Goal: Information Seeking & Learning: Learn about a topic

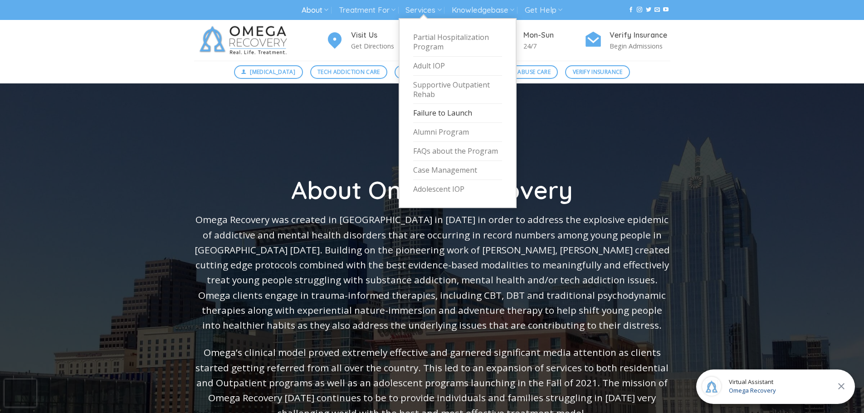
click at [447, 111] on link "Failure to Launch" at bounding box center [457, 113] width 89 height 19
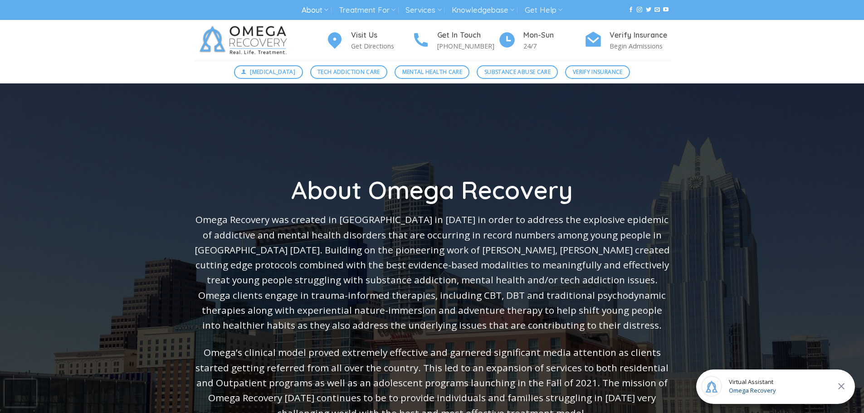
click at [805, 386] on div "Virtual Assistant Omega Recovery" at bounding box center [775, 387] width 159 height 34
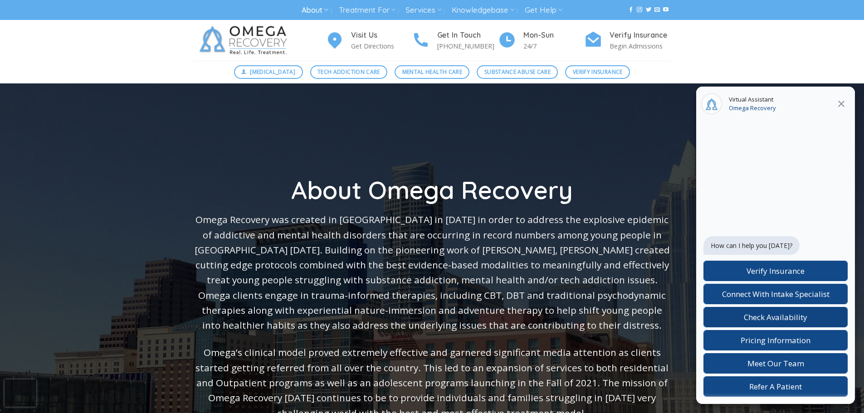
click at [780, 314] on span "Check Availability" at bounding box center [775, 317] width 63 height 10
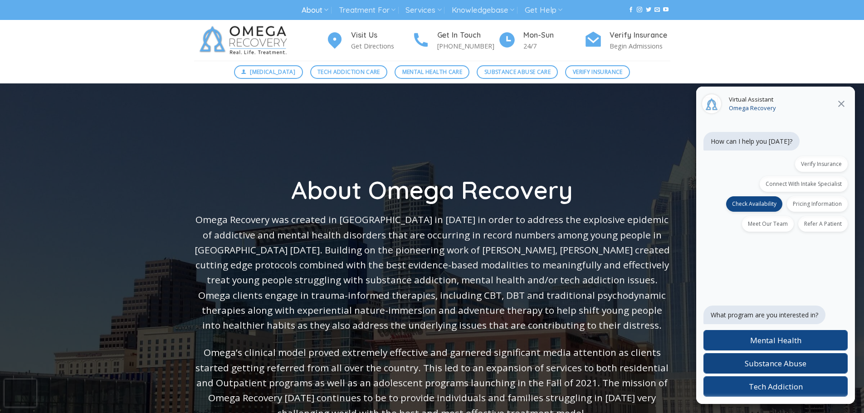
click at [789, 362] on span "Substance Abuse" at bounding box center [776, 363] width 62 height 10
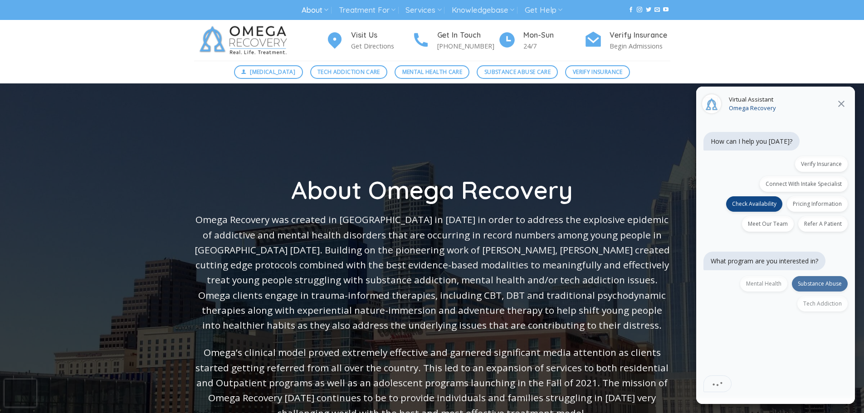
scroll to position [26, 0]
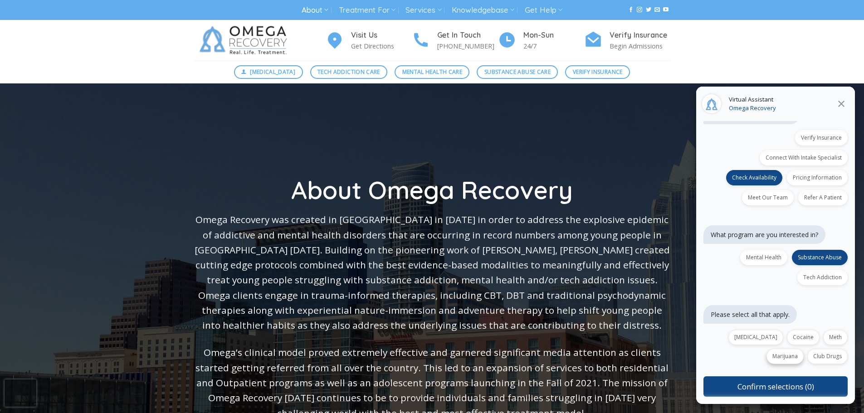
click at [804, 349] on label "Marijuana" at bounding box center [784, 356] width 37 height 15
click at [833, 353] on label "Club Drugs" at bounding box center [827, 356] width 40 height 15
click at [804, 349] on label "Marijuana" at bounding box center [784, 356] width 37 height 15
click at [836, 350] on div "Opioid Cocaine Meth Marijuana Club Drugs" at bounding box center [775, 347] width 144 height 34
click at [838, 353] on label "Club Drugs" at bounding box center [827, 356] width 40 height 15
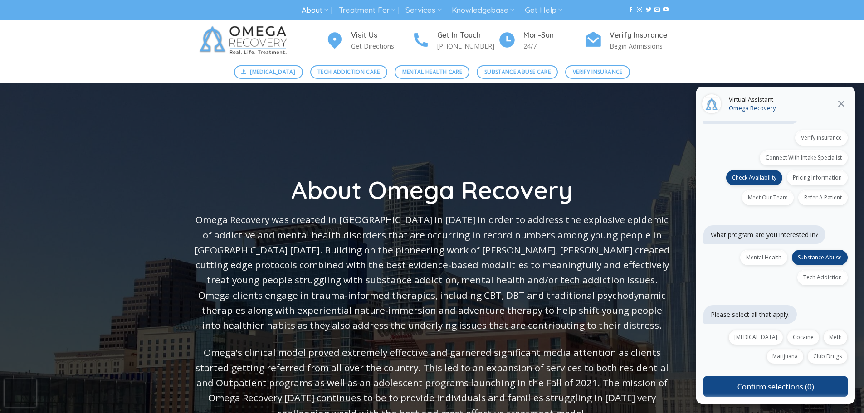
click at [843, 102] on icon at bounding box center [841, 104] width 6 height 6
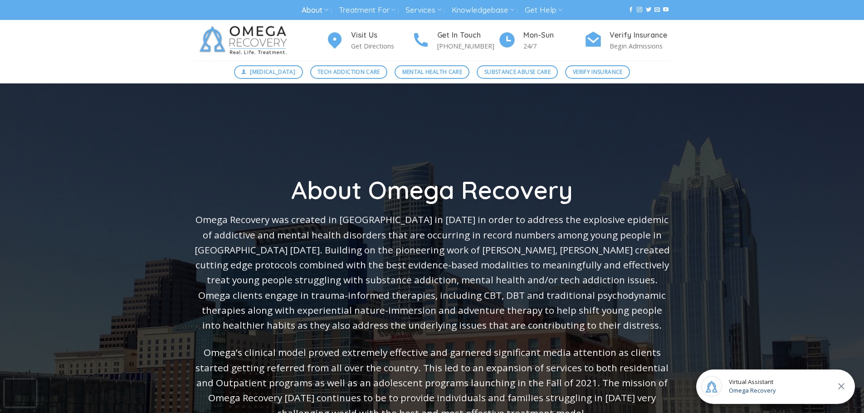
click at [741, 388] on span "Omega Recovery" at bounding box center [752, 390] width 47 height 9
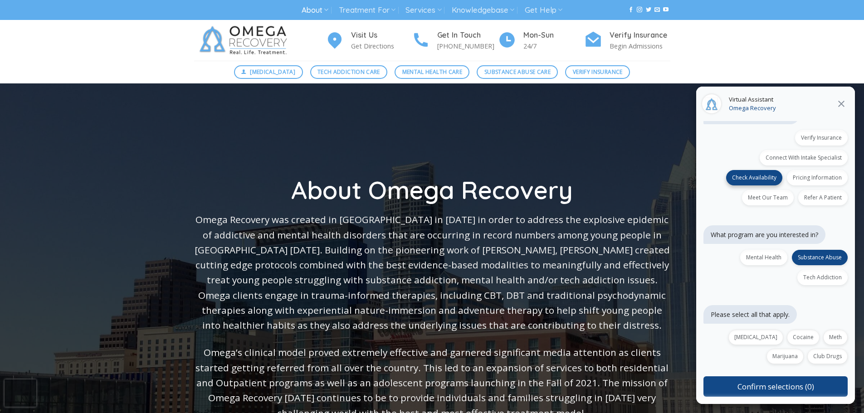
scroll to position [0, 0]
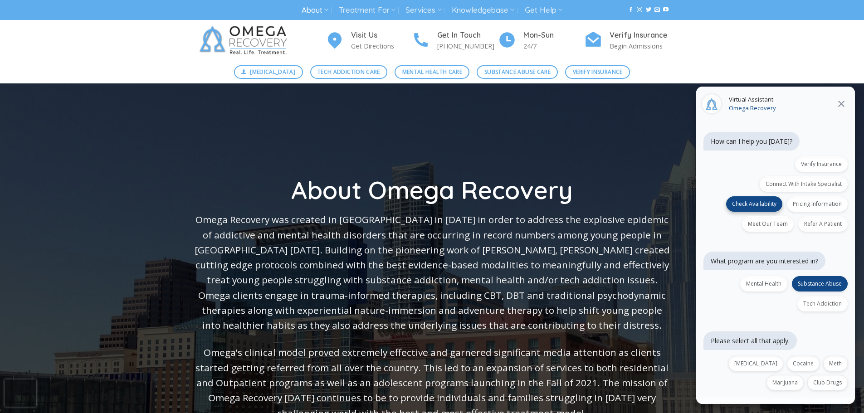
click at [739, 204] on span "Check Availability" at bounding box center [754, 204] width 44 height 8
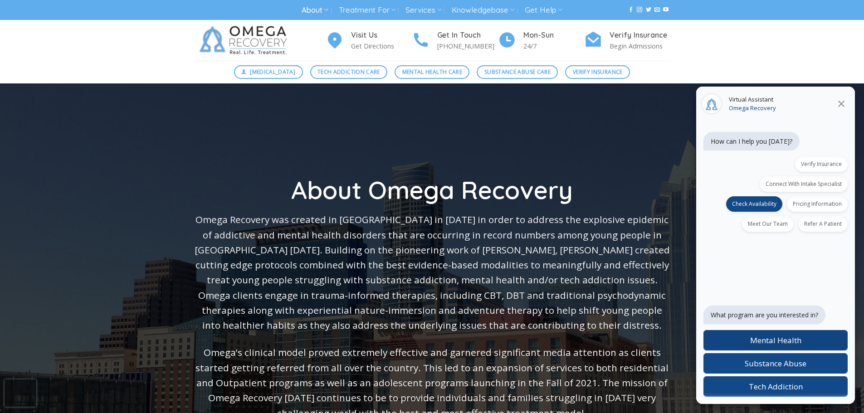
click at [770, 338] on span "Mental Health" at bounding box center [775, 340] width 51 height 10
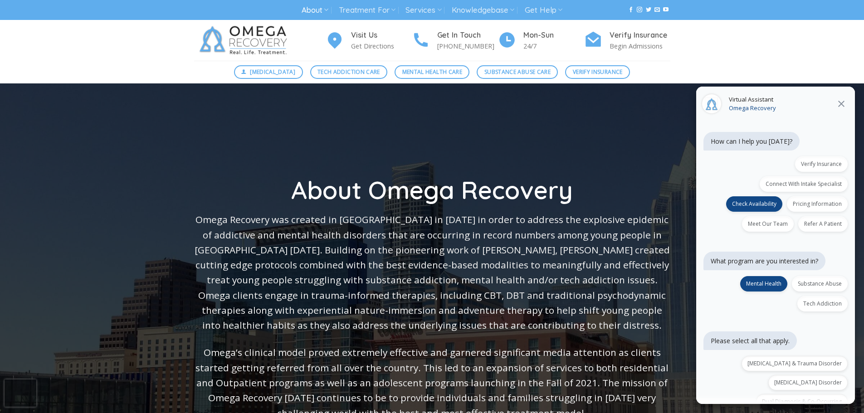
scroll to position [64, 0]
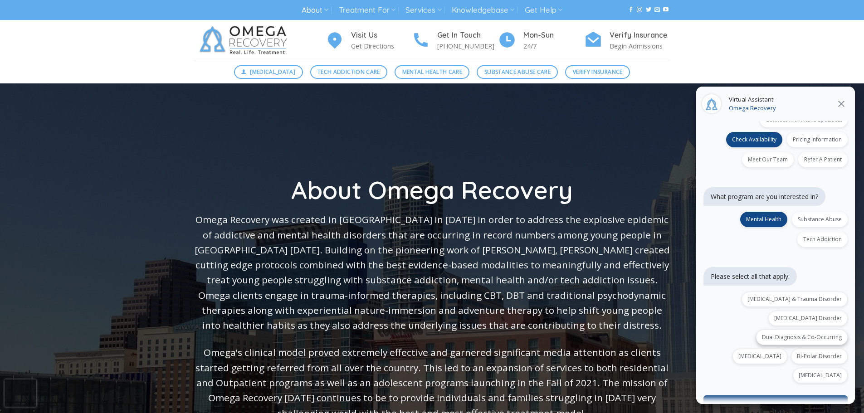
click at [824, 330] on label "Dual Diagnosis & Co-Occurring" at bounding box center [802, 337] width 92 height 15
click at [771, 395] on button "Confirm selections (1)" at bounding box center [775, 405] width 144 height 20
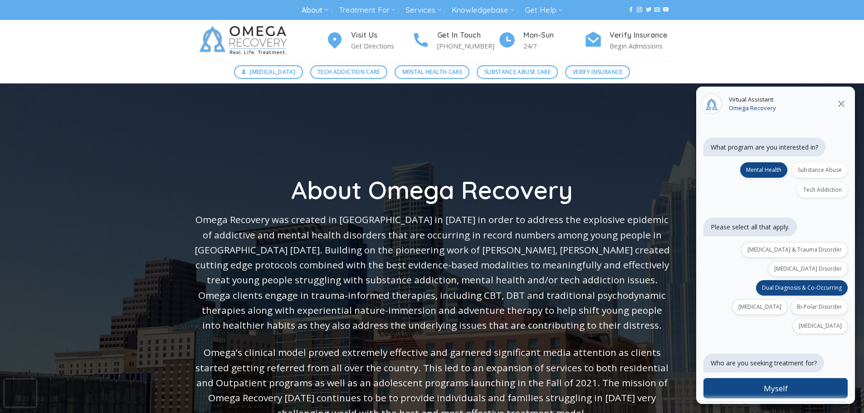
scroll to position [120, 0]
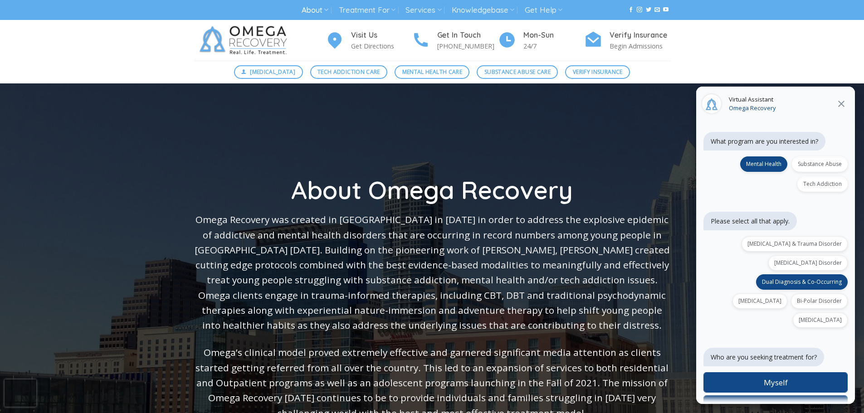
click at [791, 400] on span "Someone Else" at bounding box center [775, 405] width 49 height 10
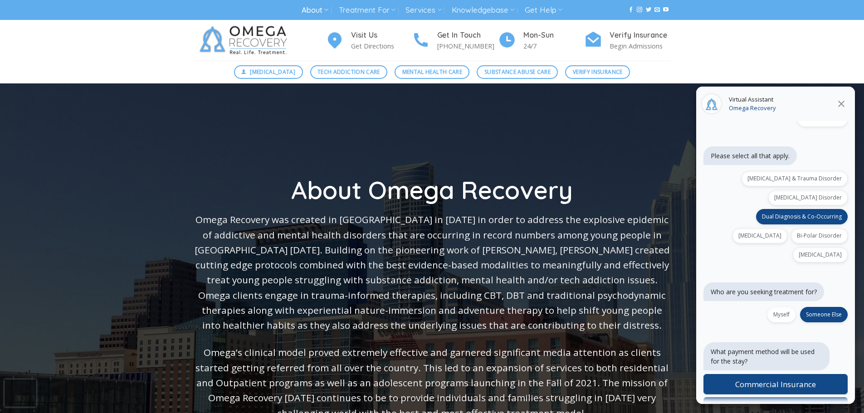
scroll to position [187, 0]
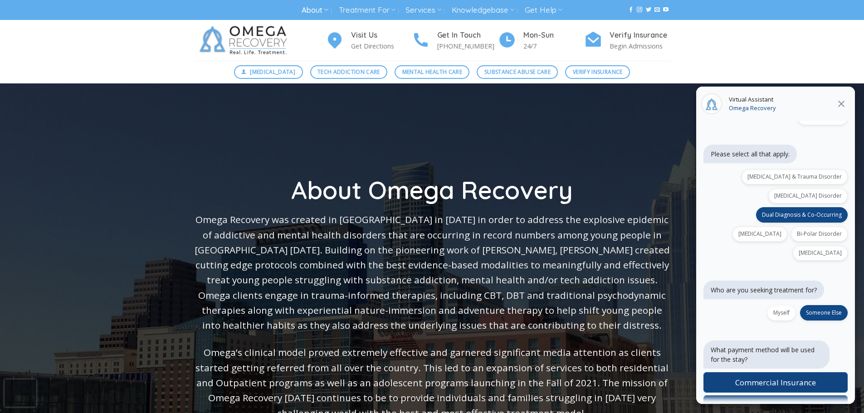
click at [787, 377] on span "Commercial Insurance" at bounding box center [775, 382] width 81 height 10
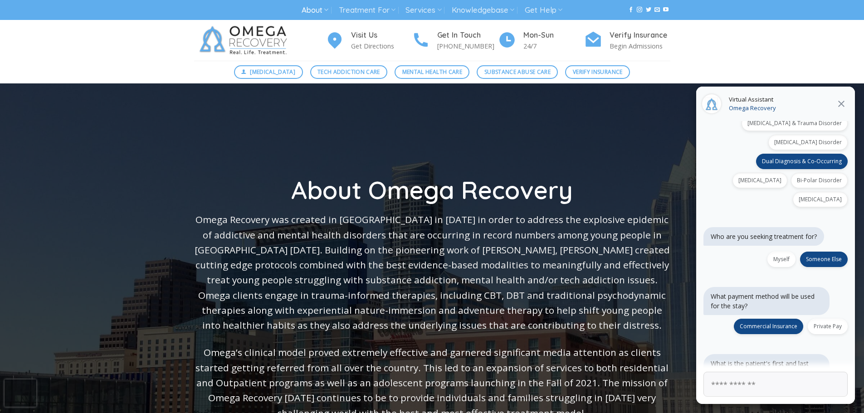
scroll to position [241, 0]
click at [845, 104] on icon at bounding box center [841, 103] width 11 height 11
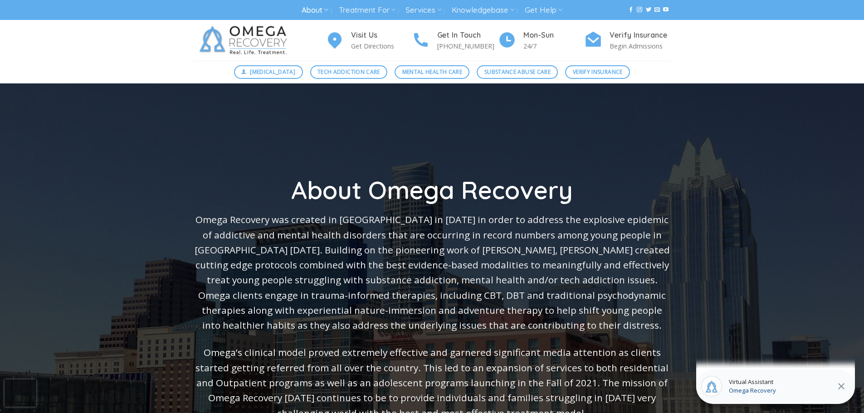
scroll to position [218, 0]
click at [846, 384] on icon at bounding box center [841, 386] width 11 height 11
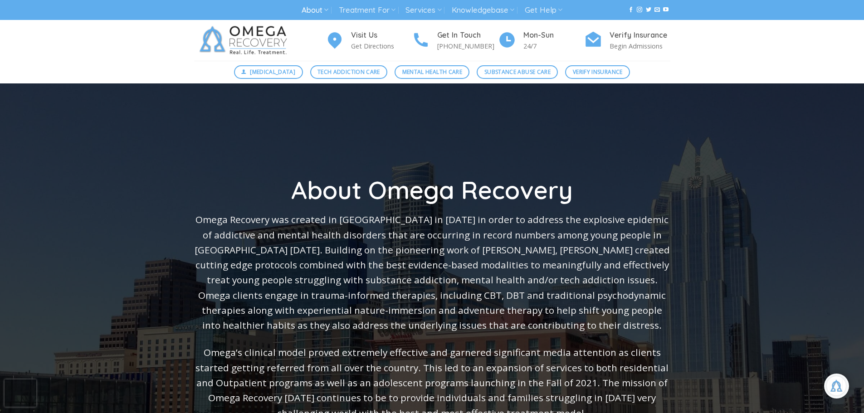
scroll to position [624, 0]
click at [507, 73] on span "Substance Abuse Care" at bounding box center [517, 72] width 66 height 9
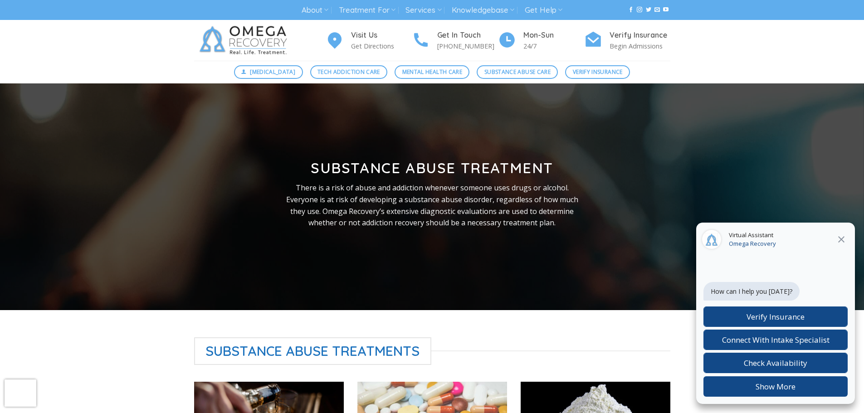
click at [248, 40] on img at bounding box center [245, 40] width 102 height 41
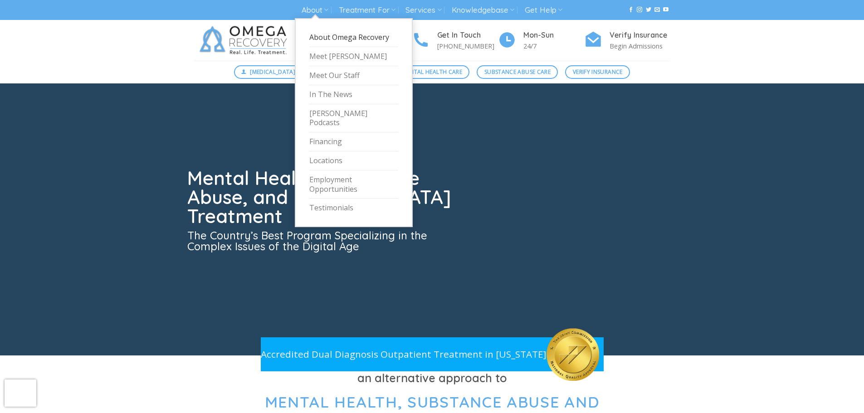
click at [333, 37] on link "About Omega Recovery" at bounding box center [353, 37] width 89 height 19
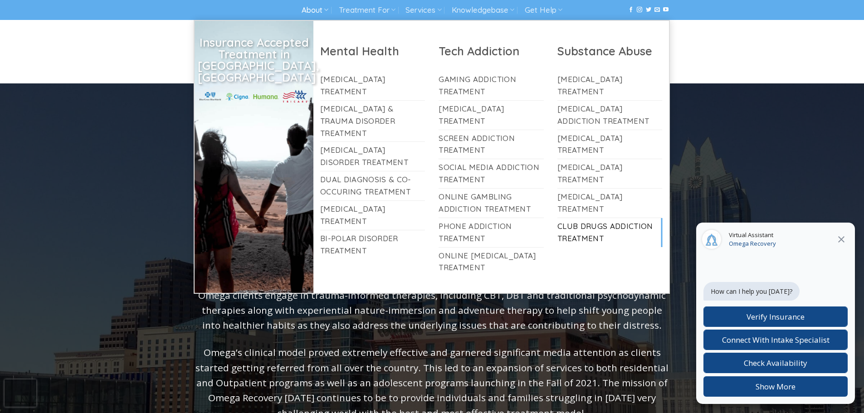
click at [581, 229] on link "Club Drugs Addiction Treatment" at bounding box center [609, 232] width 105 height 29
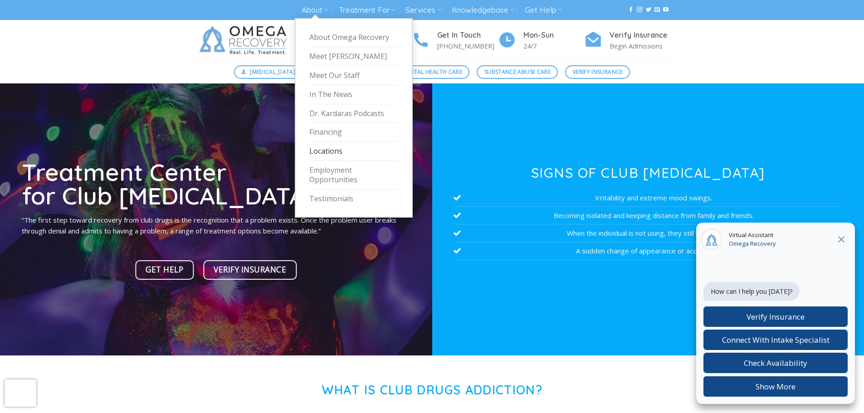
click at [322, 153] on link "Locations" at bounding box center [353, 151] width 89 height 19
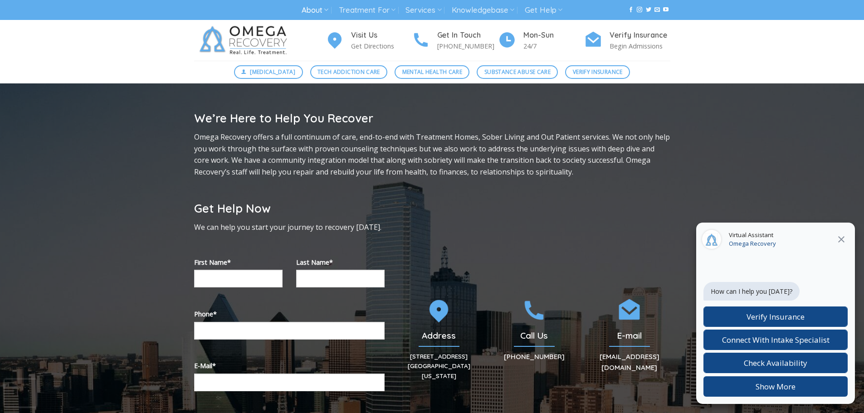
scroll to position [45, 0]
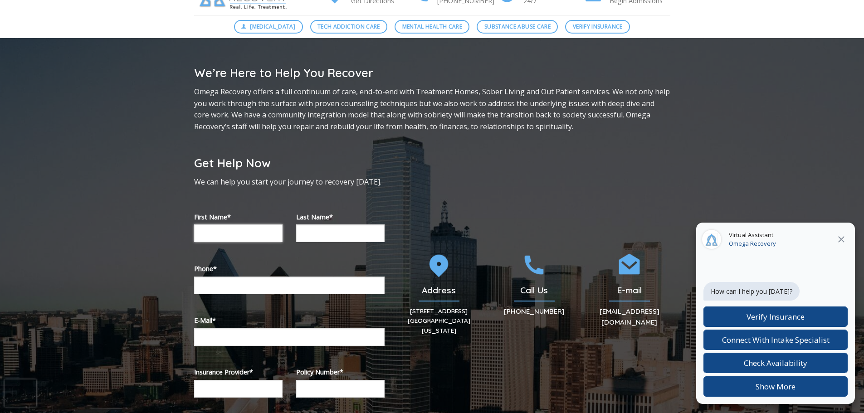
click at [234, 233] on input "Contact form" at bounding box center [238, 233] width 88 height 18
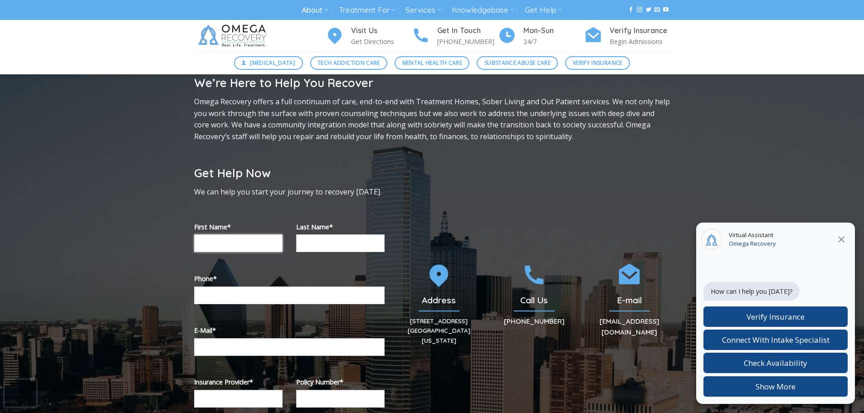
scroll to position [0, 0]
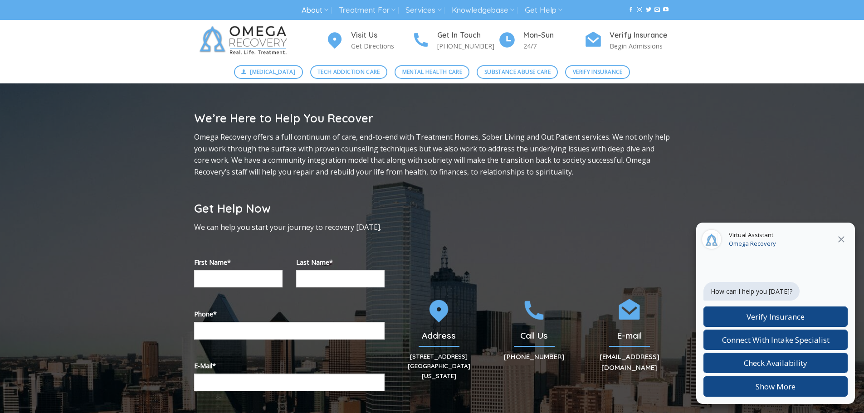
click at [252, 34] on img at bounding box center [245, 40] width 102 height 41
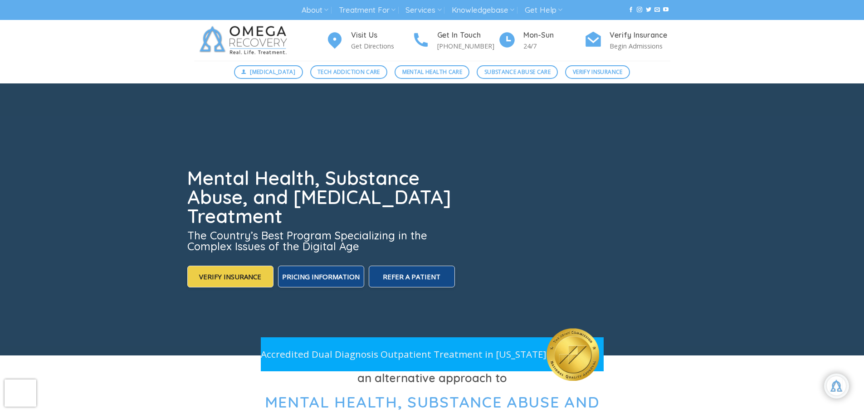
scroll to position [15, 0]
click at [362, 247] on h3 "The Country’s Best Program Specializing in the Complex Issues of the Digital Age" at bounding box center [321, 241] width 269 height 22
drag, startPoint x: 361, startPoint y: 246, endPoint x: 180, endPoint y: 178, distance: 192.3
click at [180, 178] on div "Mental Health, Substance Abuse, and [MEDICAL_DATA] Treatment The Country’s Best…" at bounding box center [432, 219] width 864 height 272
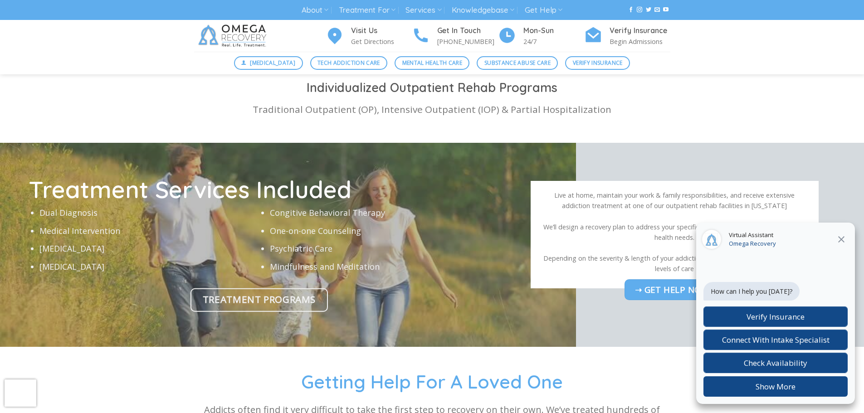
scroll to position [2585, 0]
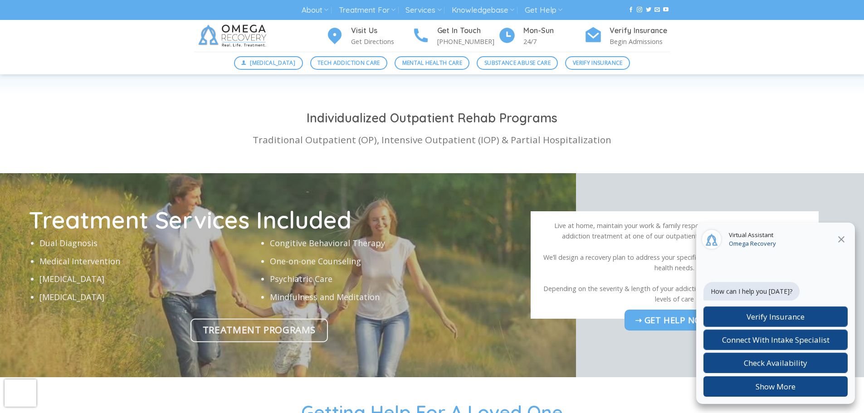
click at [845, 242] on icon at bounding box center [841, 239] width 11 height 11
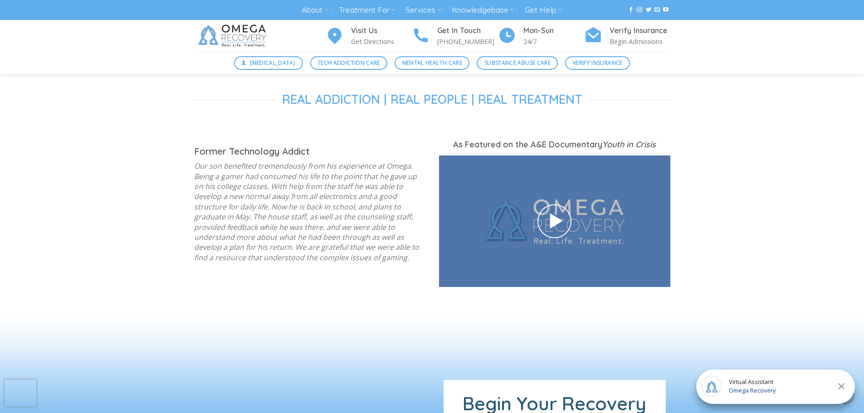
scroll to position [1088, 0]
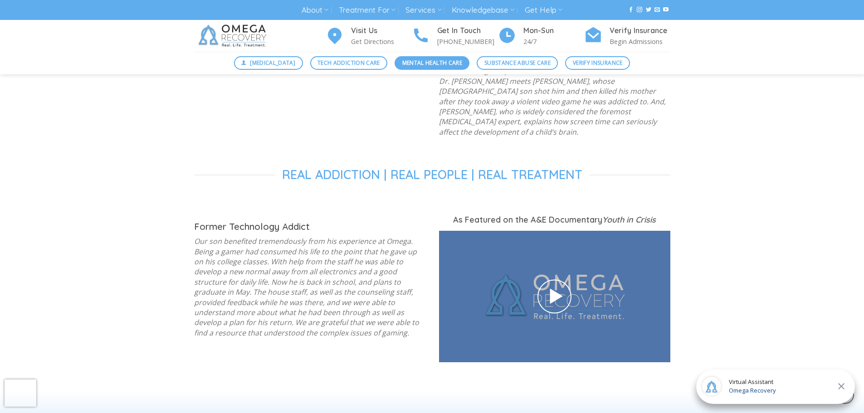
click at [423, 58] on span "Mental Health Care" at bounding box center [432, 62] width 60 height 9
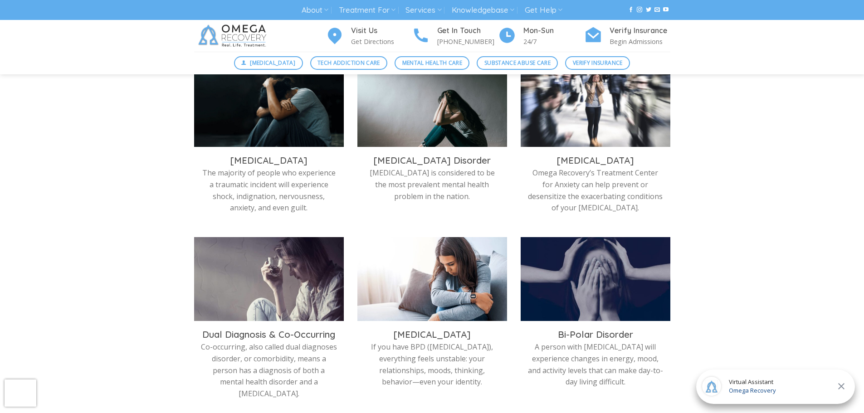
scroll to position [363, 0]
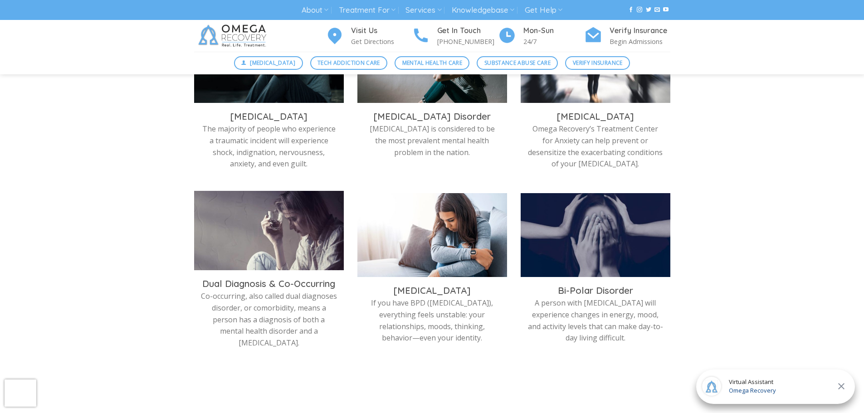
click at [278, 241] on img at bounding box center [269, 233] width 150 height 84
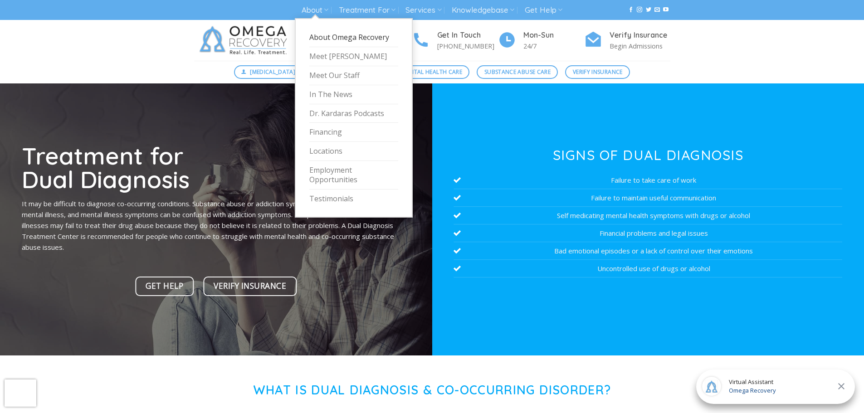
click at [321, 33] on link "About Omega Recovery" at bounding box center [353, 37] width 89 height 19
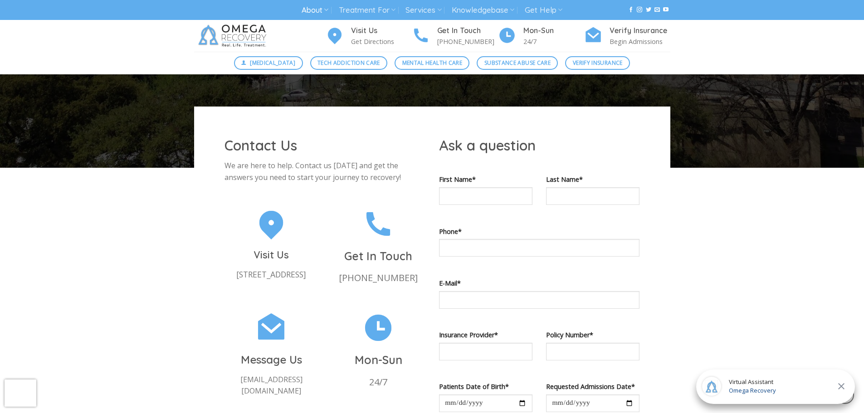
scroll to position [590, 0]
